Goal: Communication & Community: Answer question/provide support

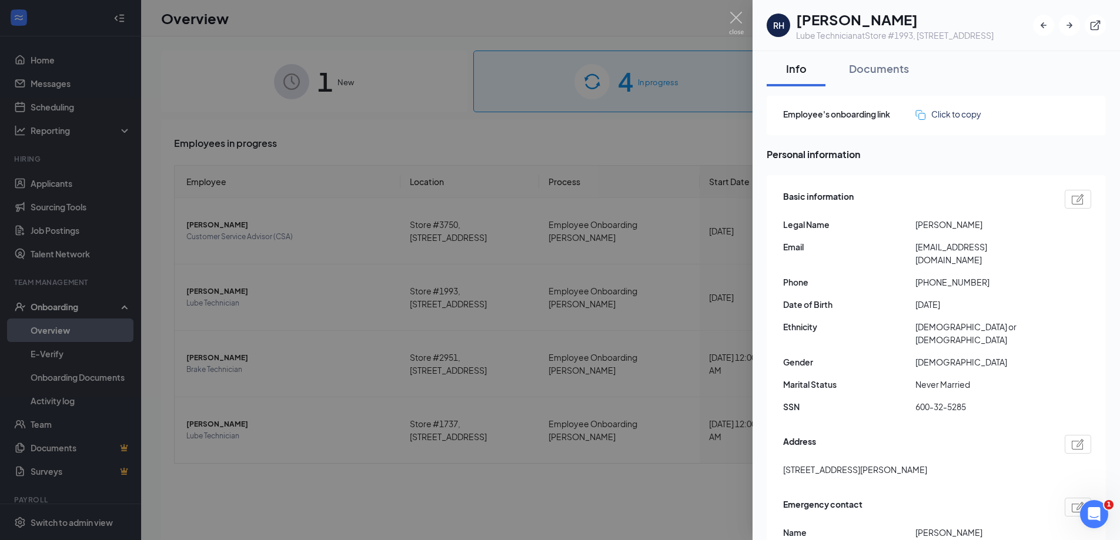
click at [325, 109] on div at bounding box center [560, 270] width 1120 height 540
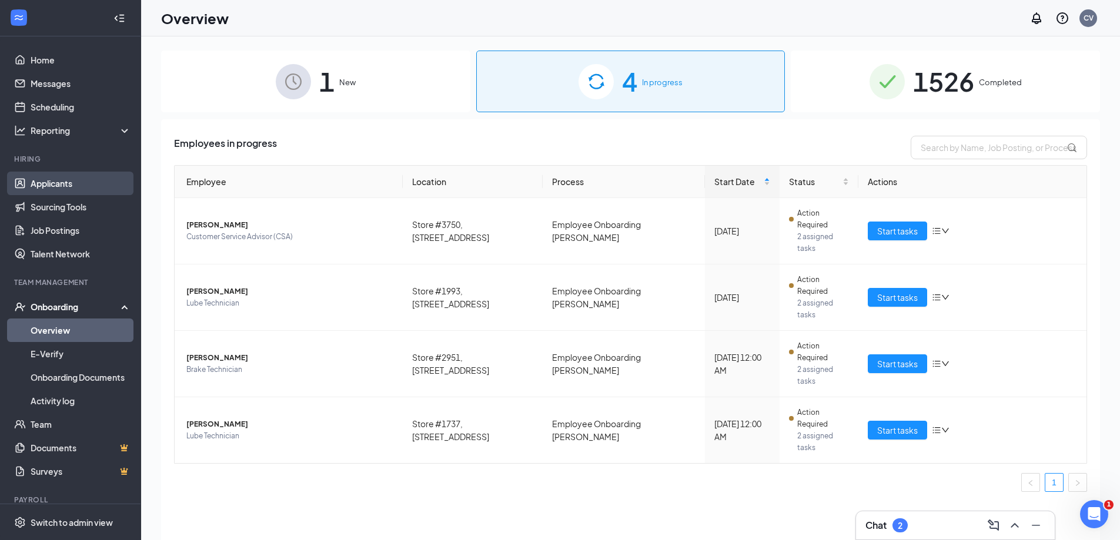
click at [90, 186] on link "Applicants" at bounding box center [81, 184] width 101 height 24
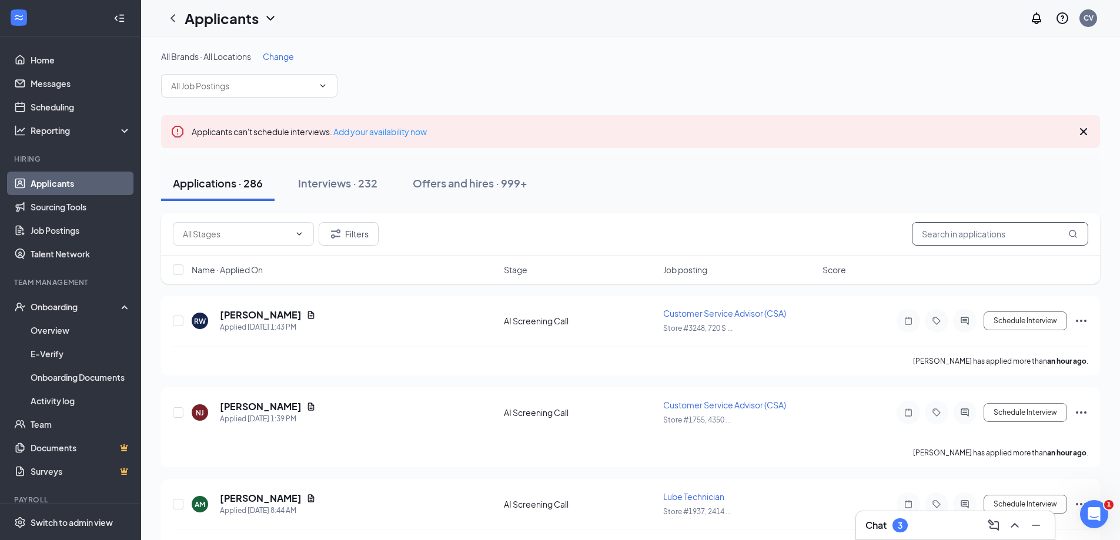
click at [976, 235] on input "text" at bounding box center [1000, 234] width 176 height 24
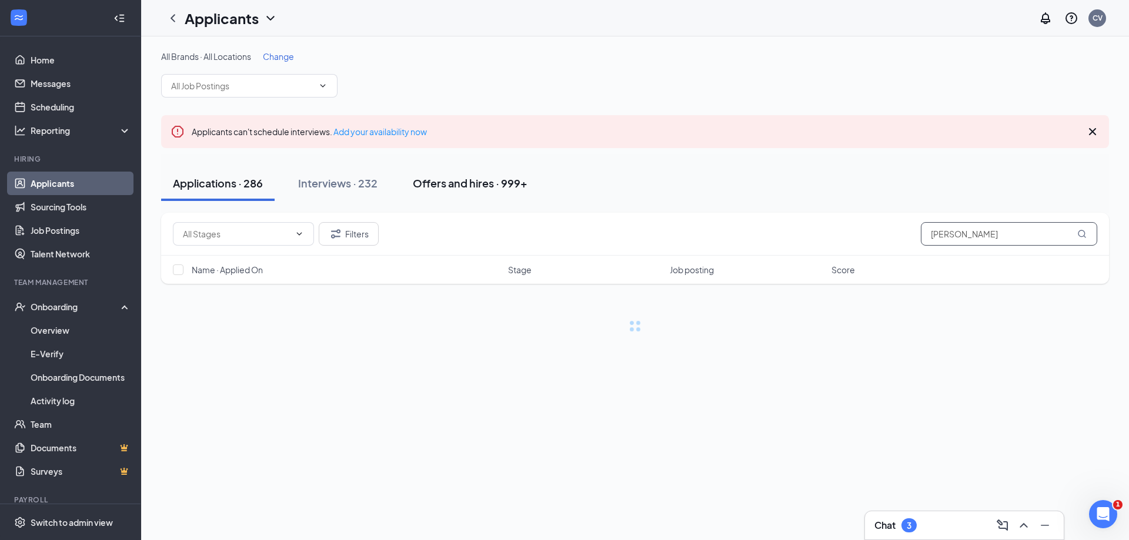
type input "[PERSON_NAME]"
click at [483, 196] on button "Offers and hires · 999+" at bounding box center [470, 183] width 138 height 35
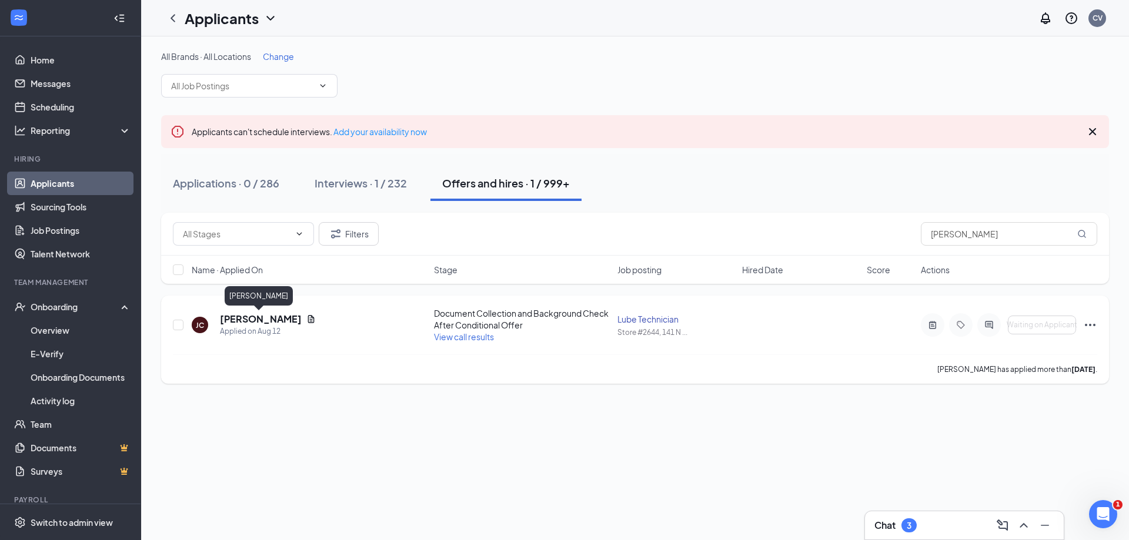
click at [249, 316] on h5 "[PERSON_NAME]" at bounding box center [261, 319] width 82 height 13
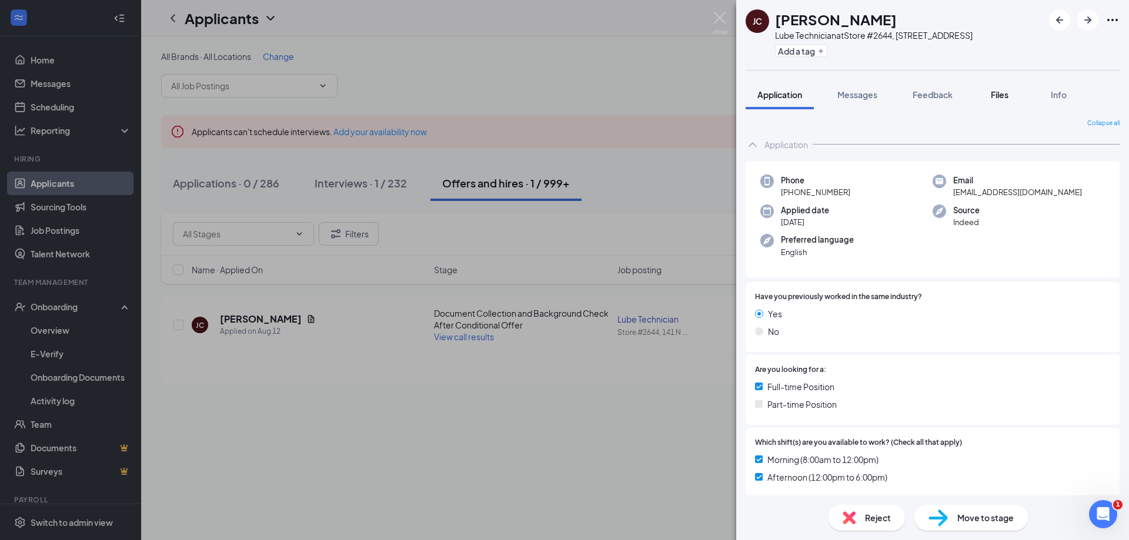
click at [986, 97] on button "Files" at bounding box center [999, 94] width 47 height 29
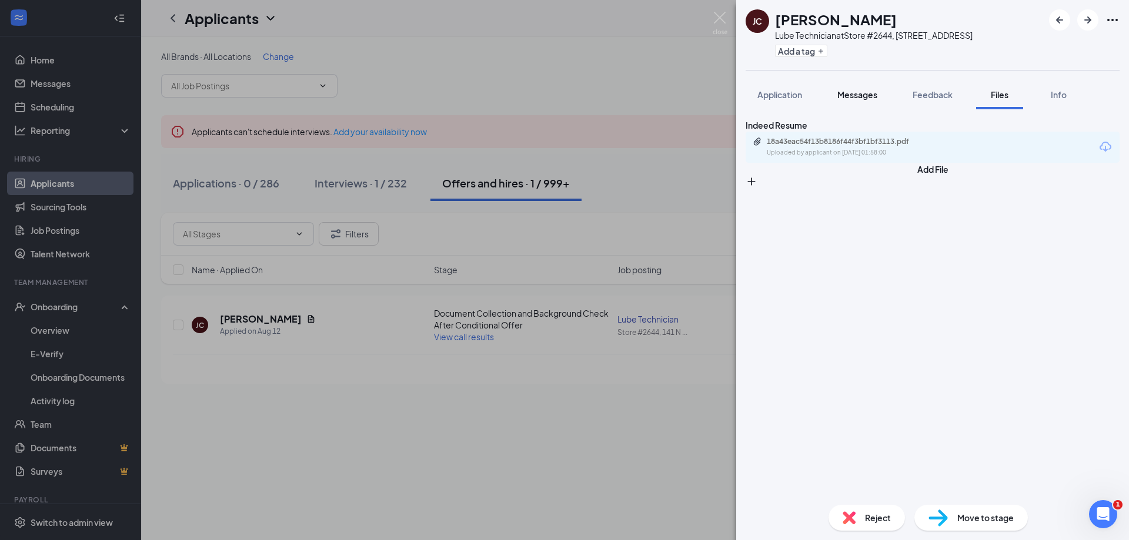
click at [858, 100] on span "Messages" at bounding box center [857, 94] width 40 height 11
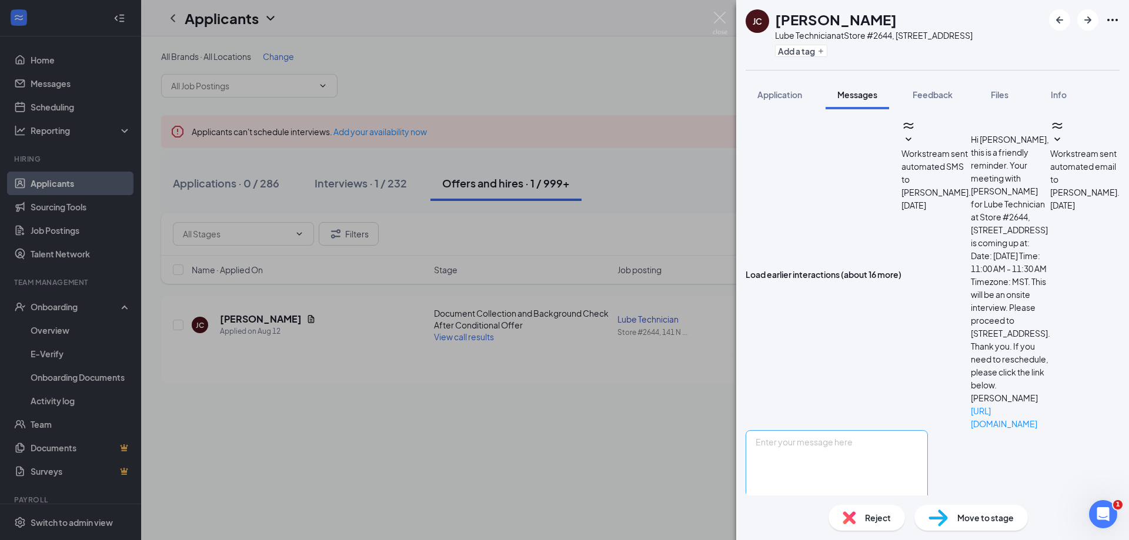
scroll to position [269, 0]
click at [861, 435] on textarea at bounding box center [836, 465] width 182 height 71
drag, startPoint x: 1012, startPoint y: 319, endPoint x: 884, endPoint y: 313, distance: 128.3
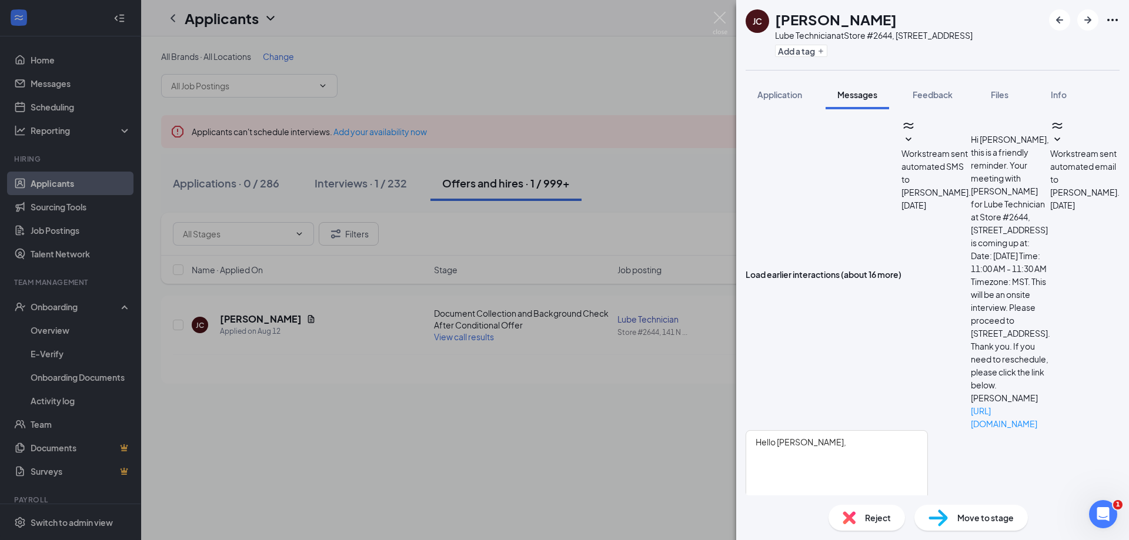
copy link "[URL][DOMAIN_NAME]"
click at [867, 430] on textarea "Hello [PERSON_NAME]," at bounding box center [836, 465] width 182 height 71
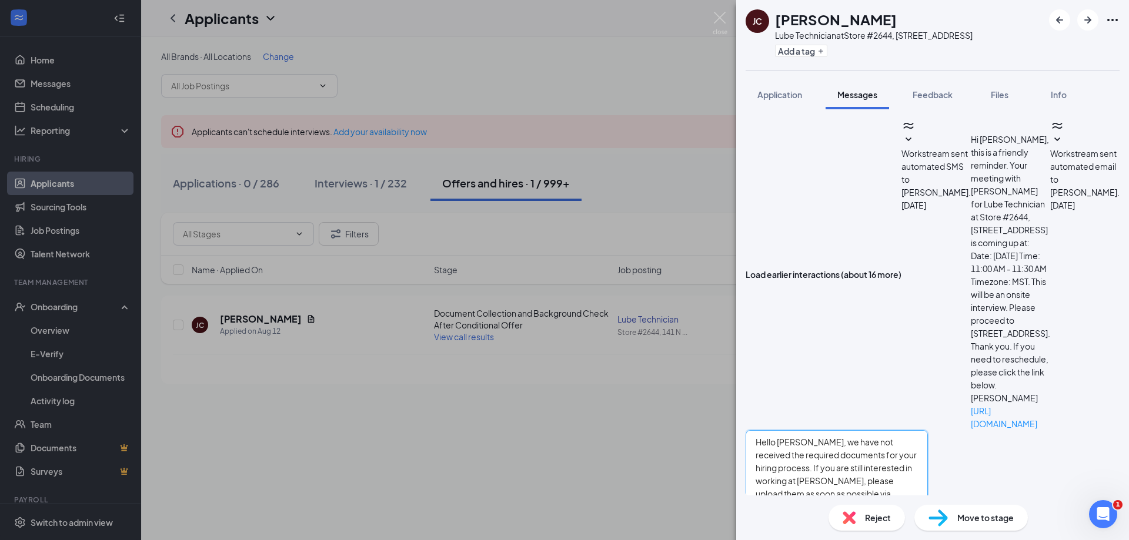
paste textarea "[URL][DOMAIN_NAME]"
type textarea "Hello [PERSON_NAME], we have not received the required documents for your hirin…"
click at [928, 501] on button "Send" at bounding box center [917, 513] width 21 height 24
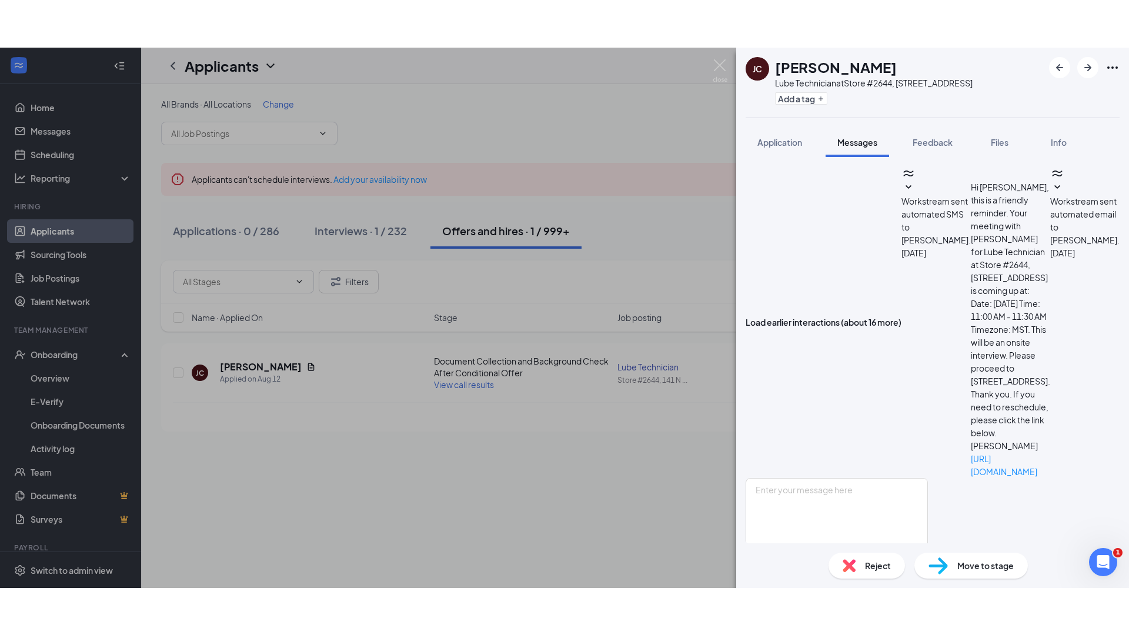
scroll to position [495, 0]
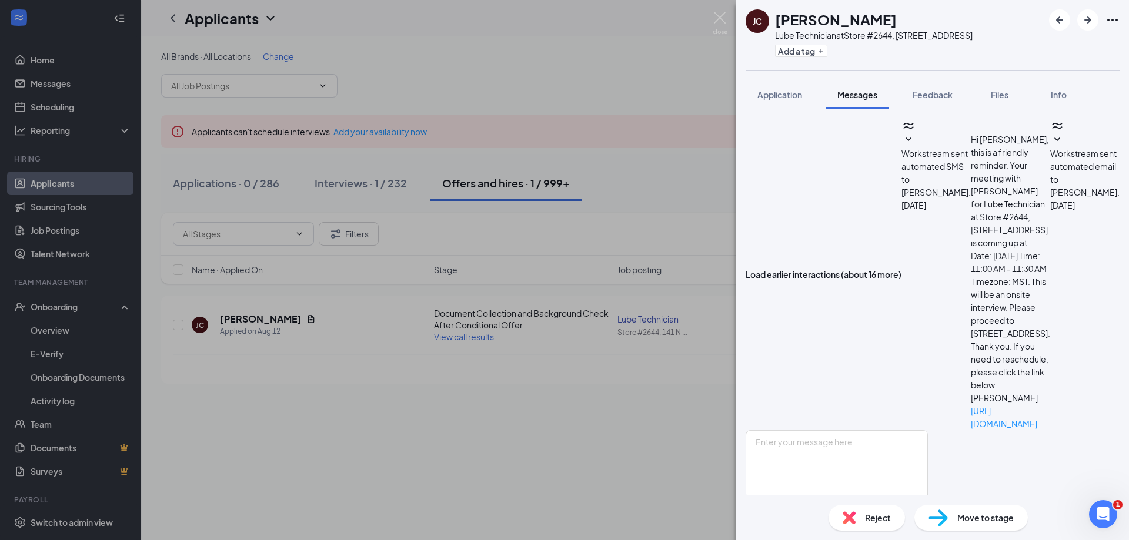
click at [251, 406] on div "[PERSON_NAME] [PERSON_NAME] Lube Technician at Store #2644, [STREET_ADDRESS] Ad…" at bounding box center [564, 270] width 1129 height 540
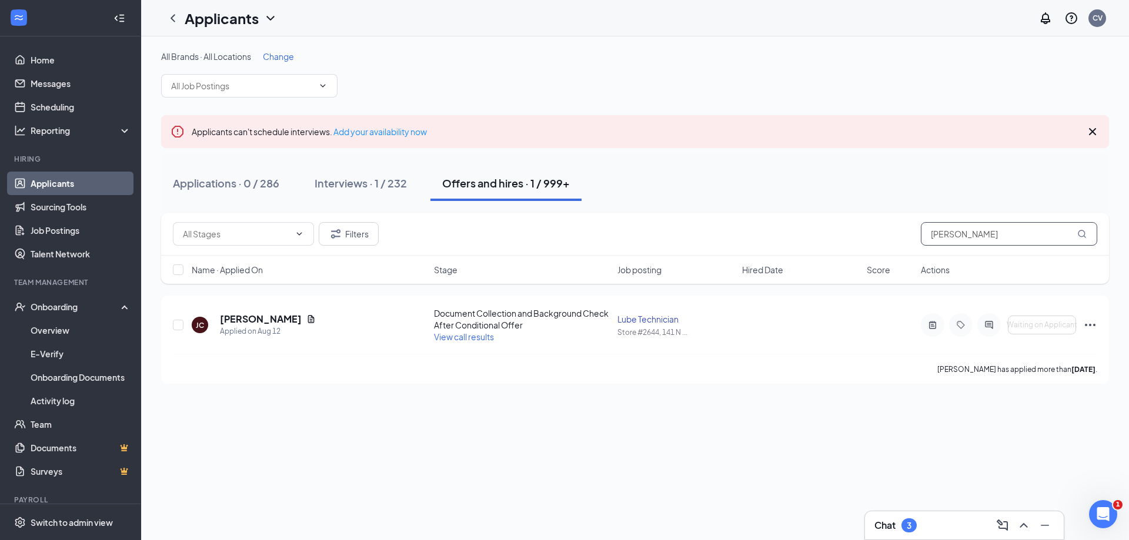
click at [942, 236] on input "[PERSON_NAME]" at bounding box center [1008, 234] width 176 height 24
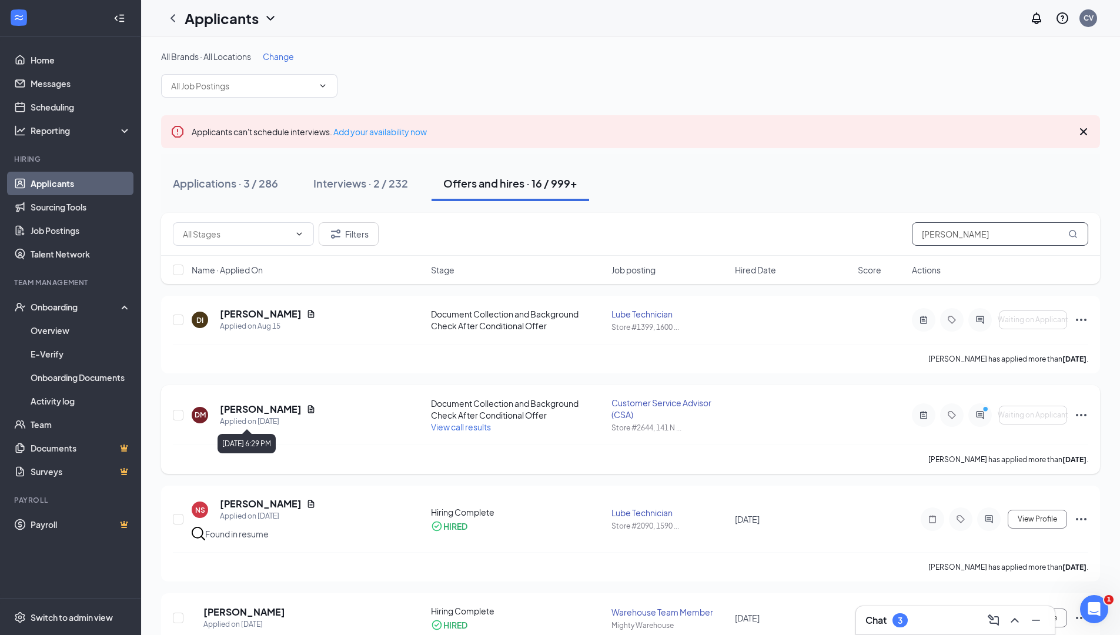
type input "[PERSON_NAME]"
click at [268, 419] on div "Applied on [DATE]" at bounding box center [268, 422] width 96 height 12
click at [267, 413] on h5 "[PERSON_NAME]" at bounding box center [261, 409] width 82 height 13
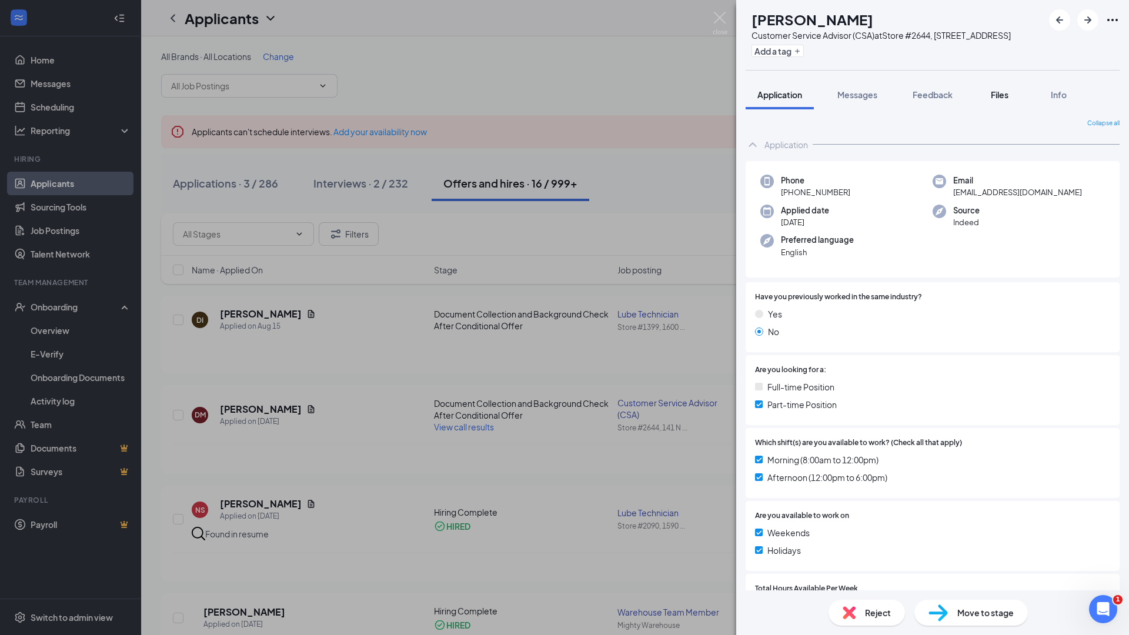
click at [1006, 109] on button "Files" at bounding box center [999, 94] width 47 height 29
